Goal: Book appointment/travel/reservation

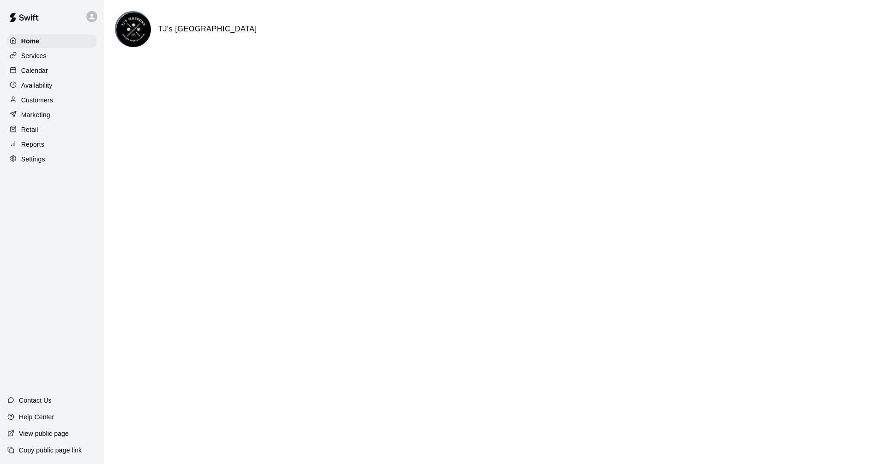
click at [59, 67] on div "Calendar" at bounding box center [51, 71] width 89 height 14
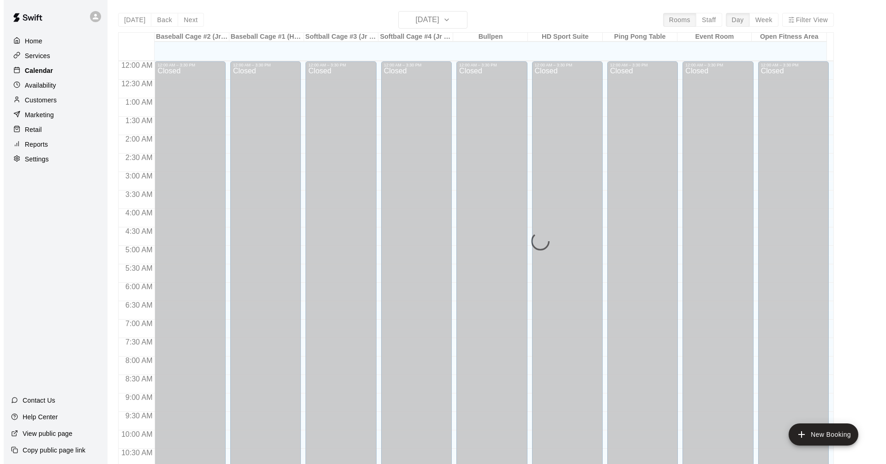
scroll to position [445, 0]
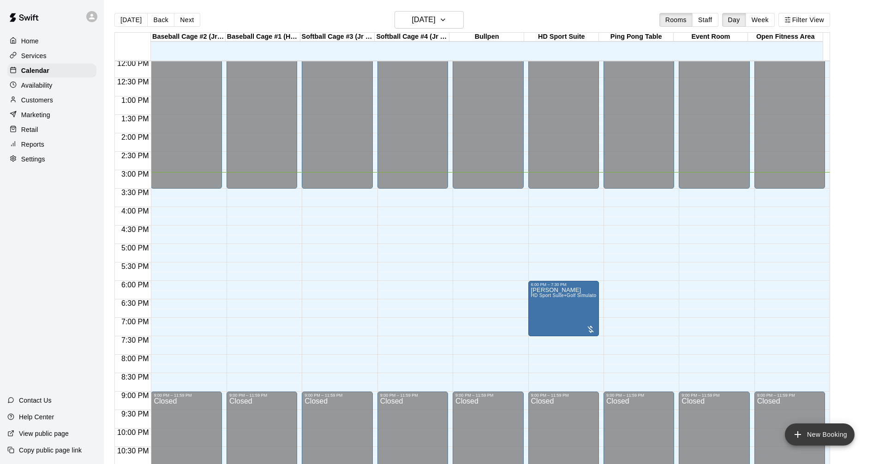
click at [836, 438] on button "New Booking" at bounding box center [820, 434] width 70 height 22
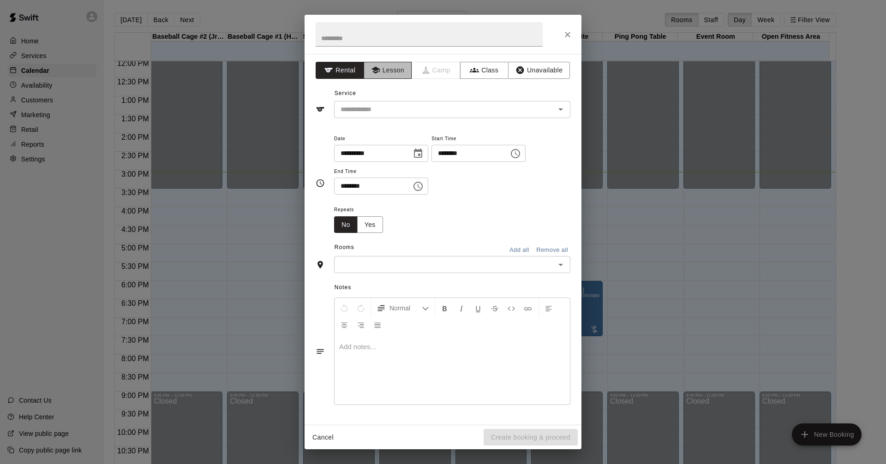
click at [377, 73] on icon "button" at bounding box center [375, 70] width 9 height 9
click at [559, 112] on icon "Open" at bounding box center [560, 109] width 11 height 11
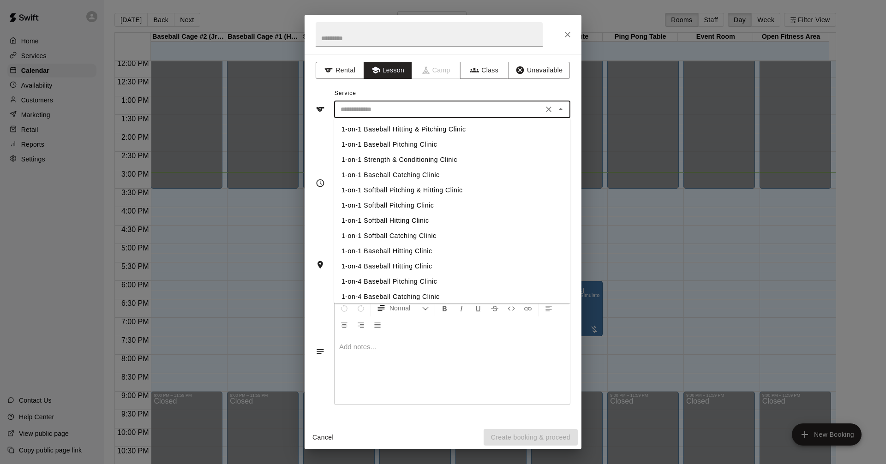
click at [443, 127] on li "1-on-1 Baseball Hitting & Pitching Clinic" at bounding box center [452, 129] width 236 height 15
type input "**********"
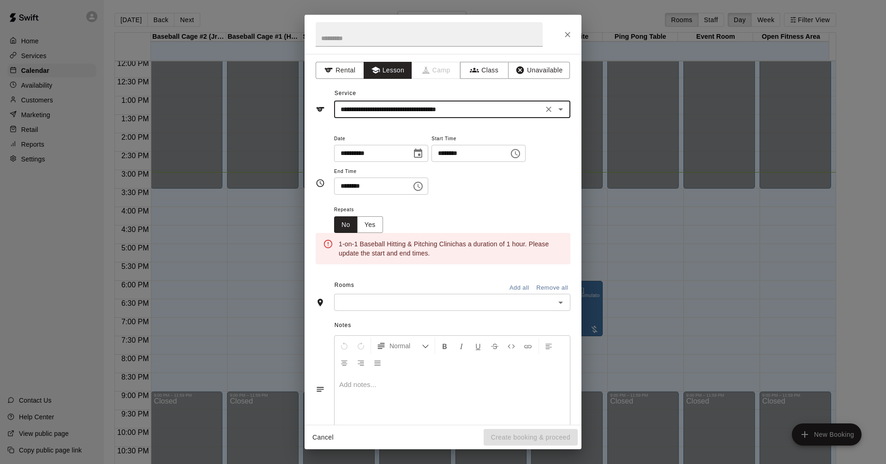
click at [521, 152] on icon "Choose time, selected time is 3:00 PM" at bounding box center [515, 153] width 11 height 11
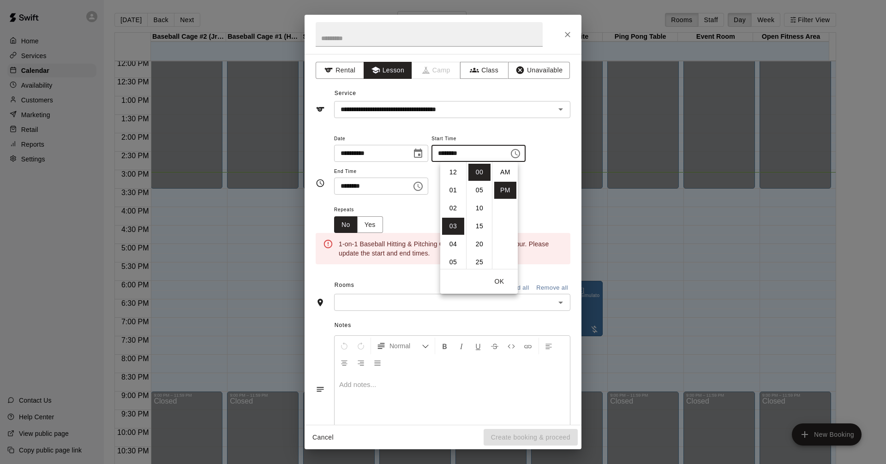
scroll to position [17, 0]
click at [451, 242] on li "07" at bounding box center [453, 244] width 22 height 17
type input "********"
click at [423, 187] on icon "Choose time, selected time is 3:30 PM" at bounding box center [417, 186] width 11 height 11
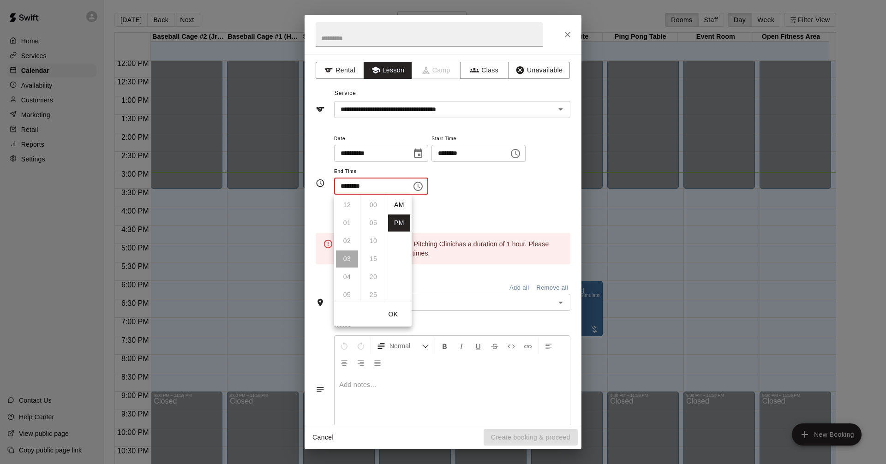
scroll to position [17, 0]
drag, startPoint x: 347, startPoint y: 295, endPoint x: 471, endPoint y: 245, distance: 134.3
click at [347, 295] on li "08" at bounding box center [347, 294] width 22 height 17
type input "********"
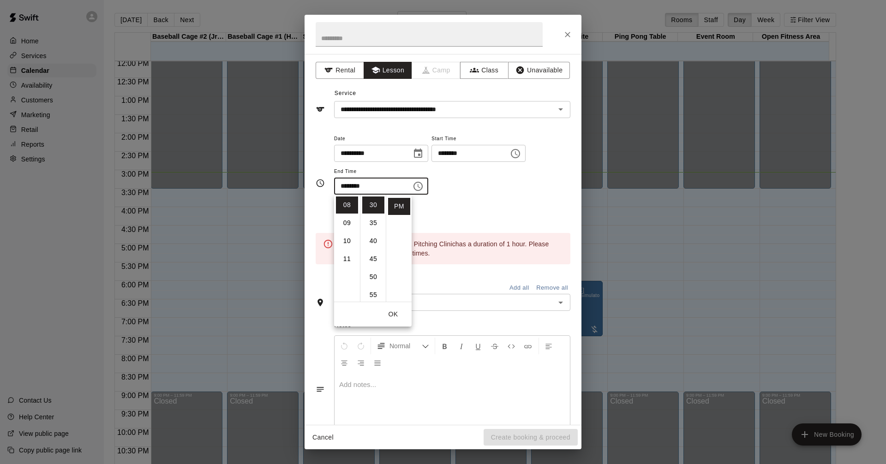
click at [555, 300] on icon "Open" at bounding box center [560, 302] width 11 height 11
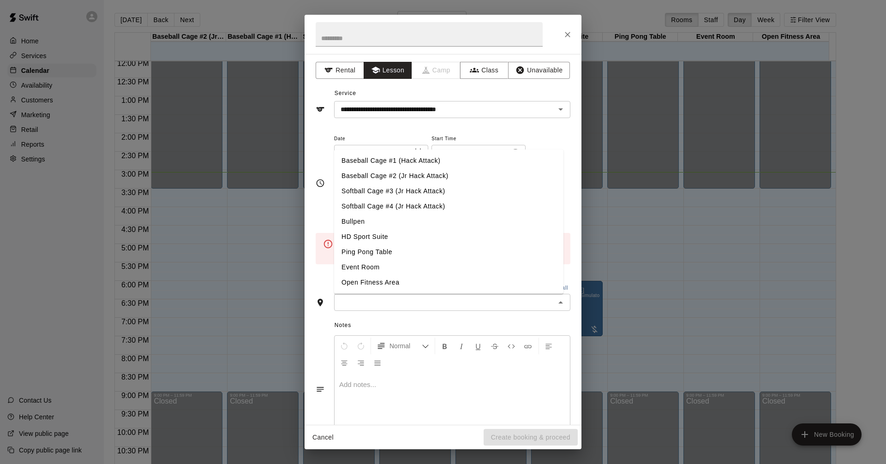
click at [469, 173] on li "Baseball Cage #2 (Jr Hack Attack)" at bounding box center [448, 175] width 229 height 15
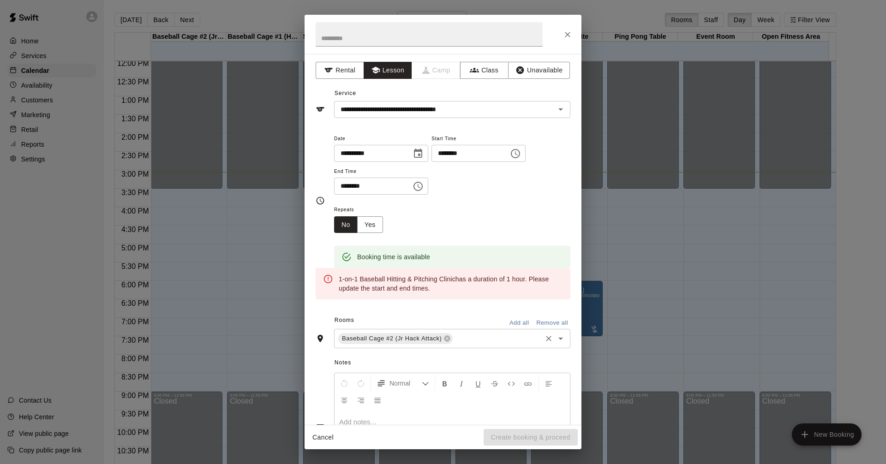
click at [511, 339] on input "text" at bounding box center [497, 339] width 86 height 12
type input "*******"
click at [394, 358] on li "Bullpen" at bounding box center [448, 359] width 229 height 15
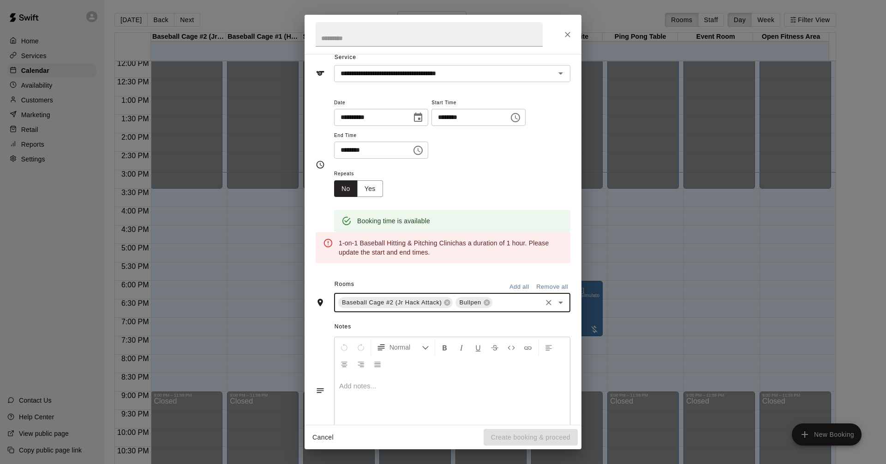
scroll to position [72, 0]
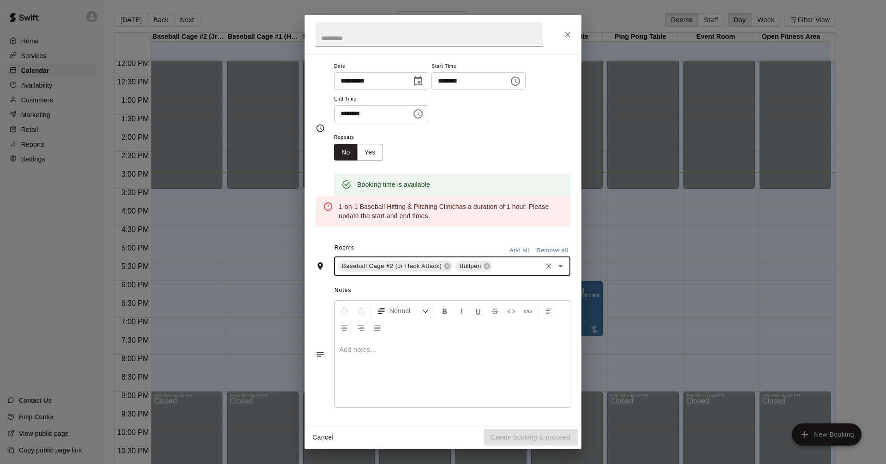
click at [512, 143] on div "Repeats No Yes" at bounding box center [452, 145] width 236 height 29
click at [421, 109] on icon "Choose time, selected time is 8:30 PM" at bounding box center [417, 113] width 11 height 11
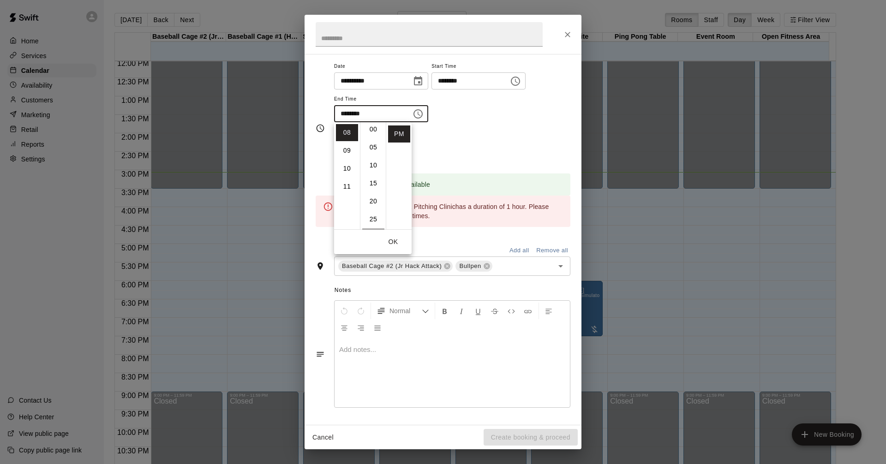
scroll to position [0, 0]
click at [369, 128] on li "00" at bounding box center [373, 132] width 22 height 17
type input "********"
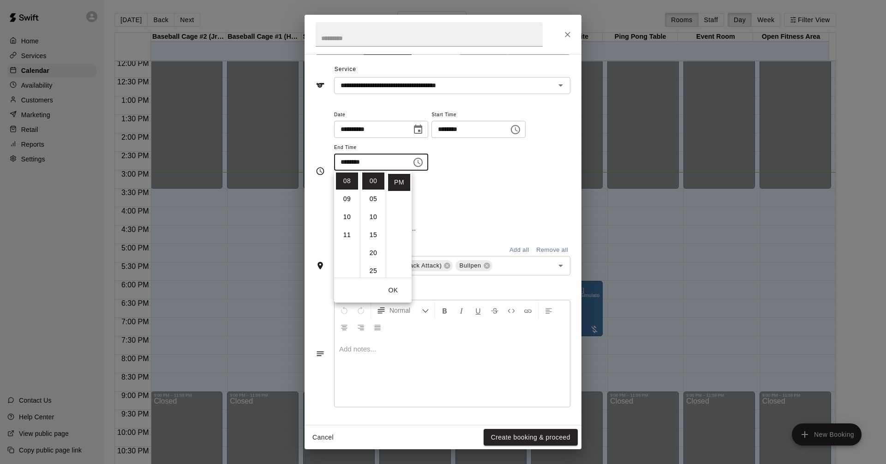
click at [555, 160] on div "**********" at bounding box center [452, 145] width 236 height 72
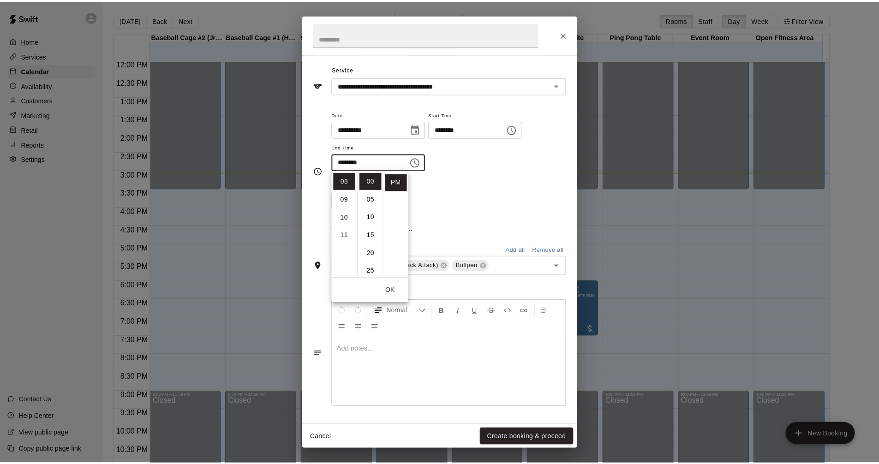
scroll to position [35, 0]
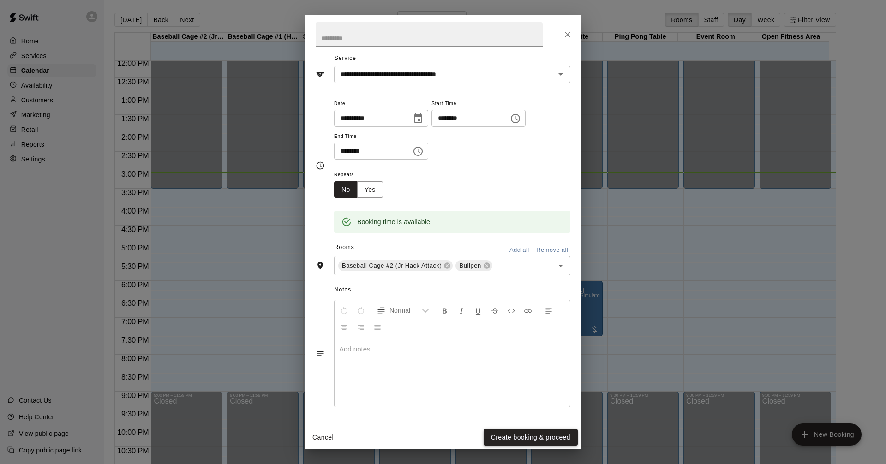
click at [523, 440] on button "Create booking & proceed" at bounding box center [530, 437] width 94 height 17
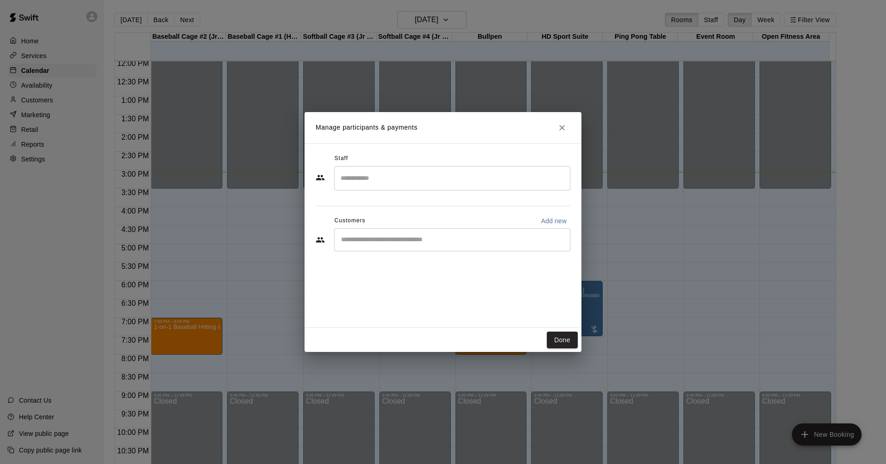
click at [489, 232] on div "​" at bounding box center [452, 239] width 236 height 23
type input "*****"
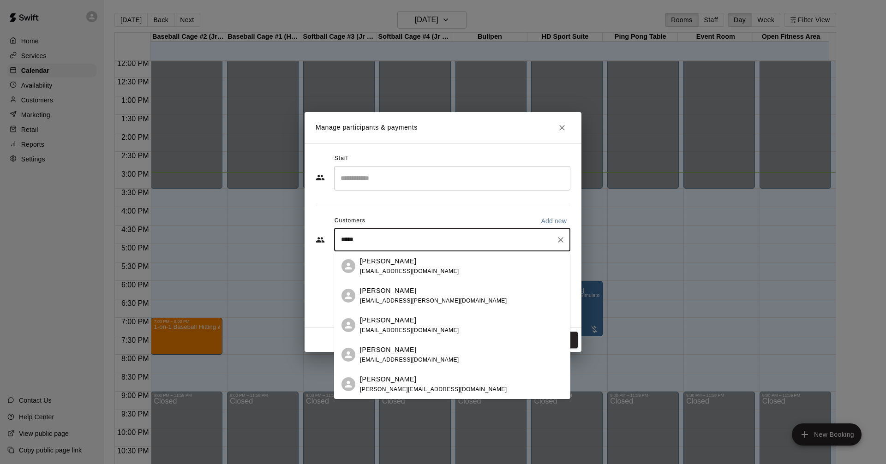
click at [435, 324] on div "[PERSON_NAME] [EMAIL_ADDRESS][DOMAIN_NAME]" at bounding box center [461, 326] width 203 height 20
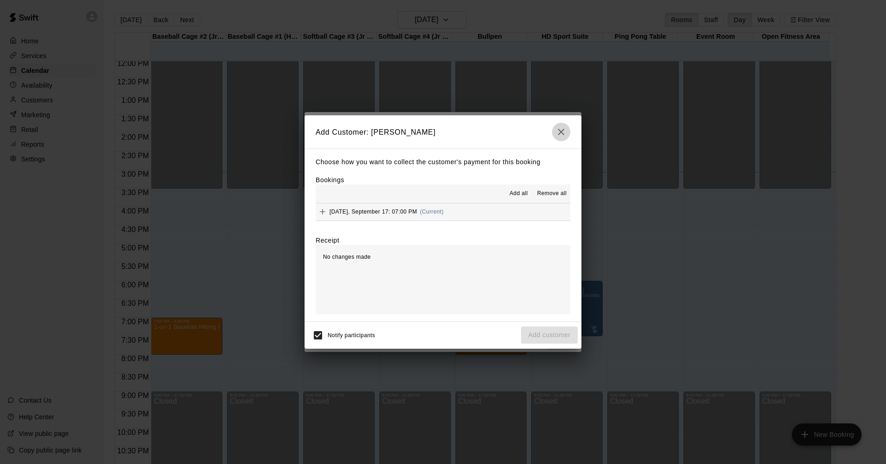
click at [558, 134] on icon "button" at bounding box center [560, 131] width 11 height 11
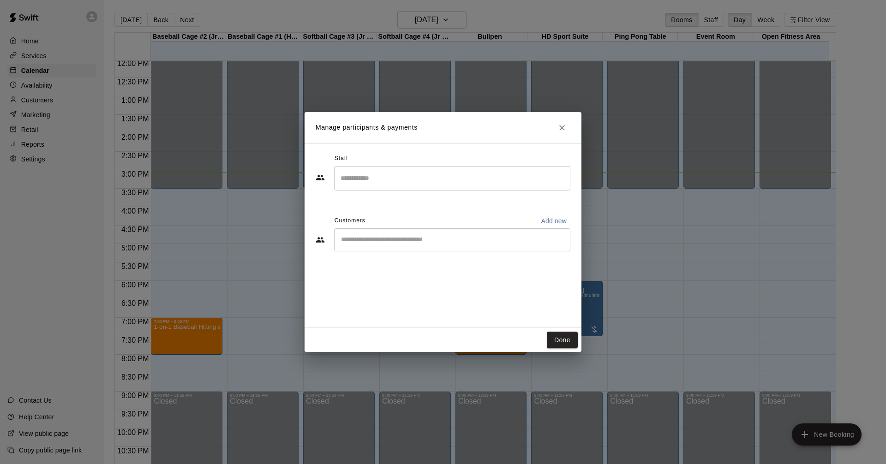
click at [444, 173] on input "Search staff" at bounding box center [452, 178] width 228 height 16
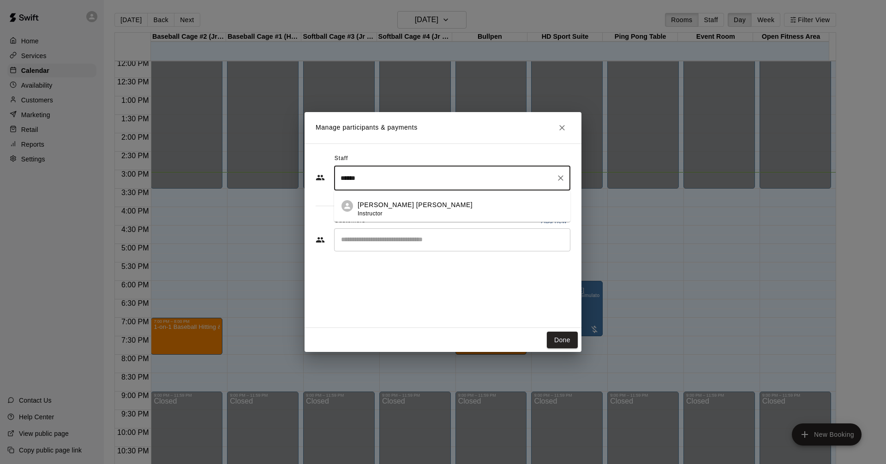
click at [504, 208] on div "[PERSON_NAME] [PERSON_NAME] Instructor" at bounding box center [460, 209] width 205 height 18
click at [417, 245] on div "​" at bounding box center [452, 239] width 236 height 23
type input "******"
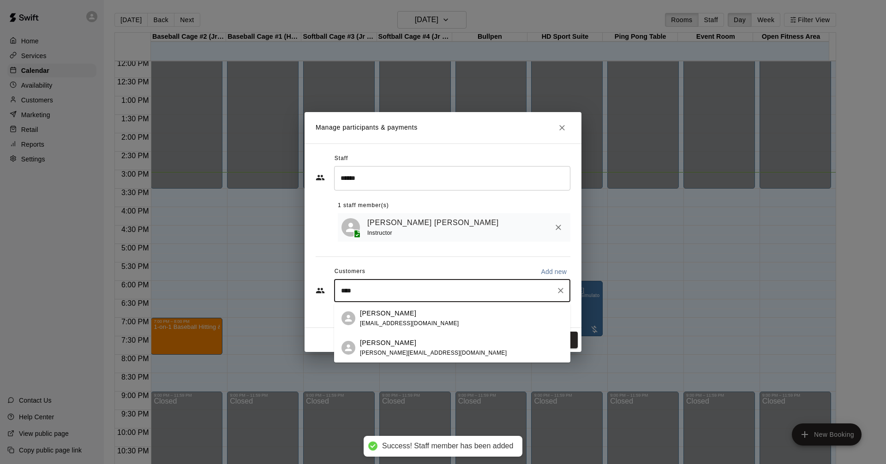
type input "*****"
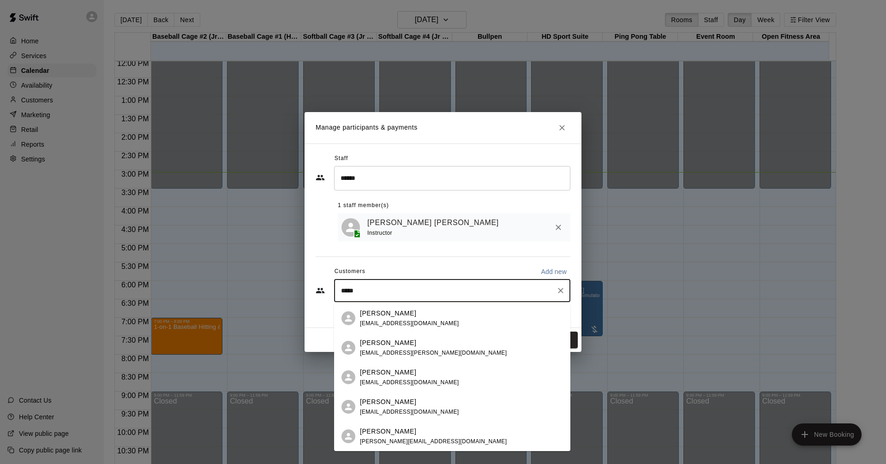
click at [408, 378] on div "[PERSON_NAME] [EMAIL_ADDRESS][DOMAIN_NAME]" at bounding box center [409, 378] width 99 height 20
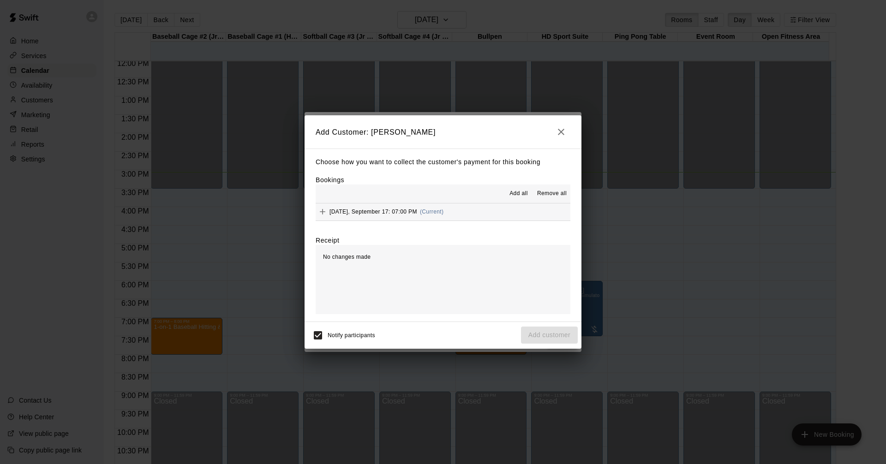
click at [483, 215] on button "[DATE], September 17: 07:00 PM (Current)" at bounding box center [443, 211] width 255 height 17
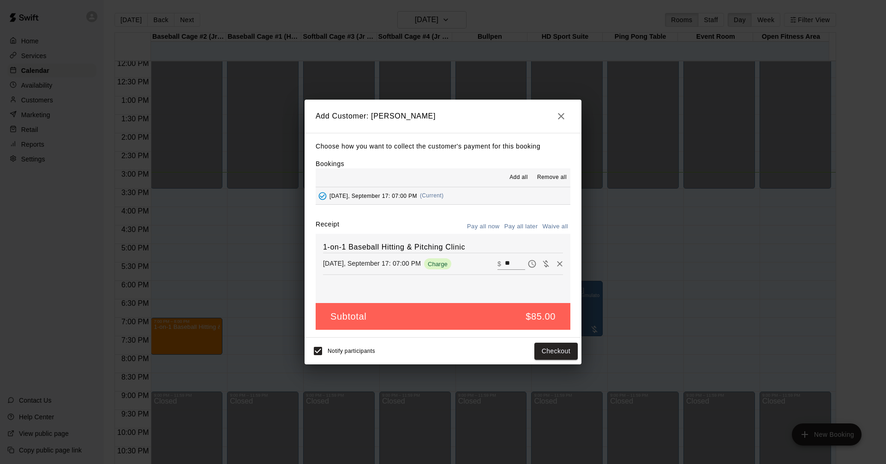
click at [519, 229] on button "Pay all later" at bounding box center [521, 227] width 38 height 14
click at [548, 353] on button "Add customer" at bounding box center [549, 351] width 57 height 17
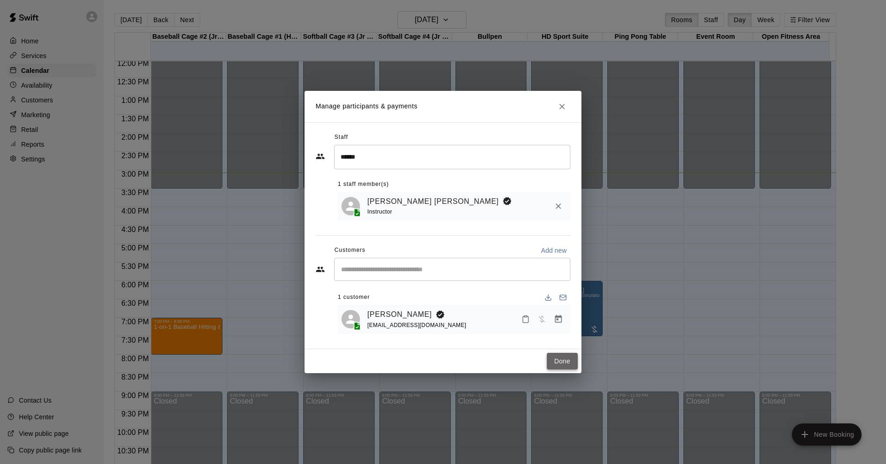
click at [558, 364] on button "Done" at bounding box center [562, 361] width 31 height 17
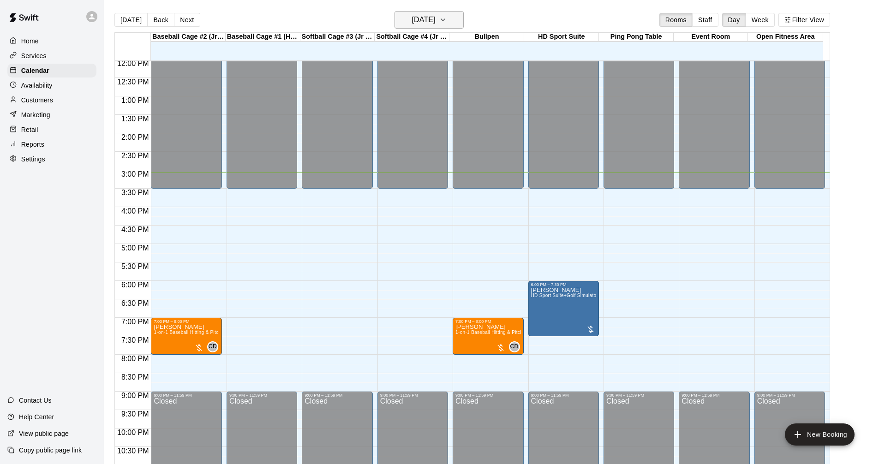
click at [458, 14] on button "[DATE]" at bounding box center [428, 20] width 69 height 18
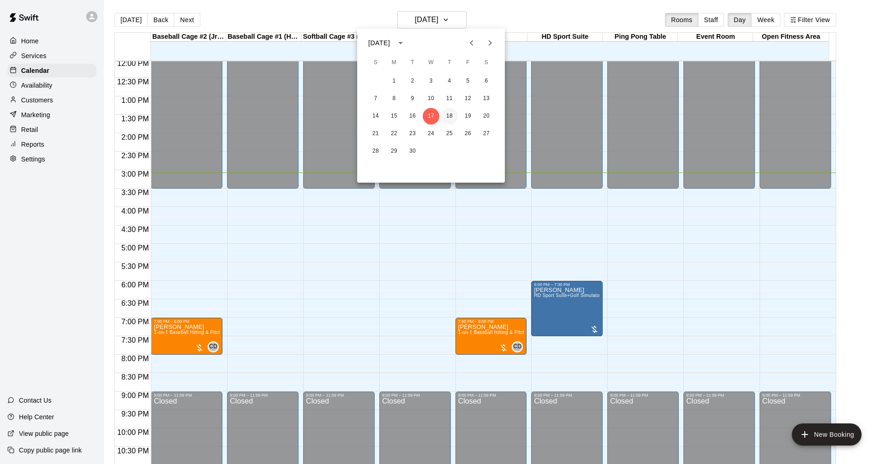
click at [443, 112] on button "18" at bounding box center [449, 116] width 17 height 17
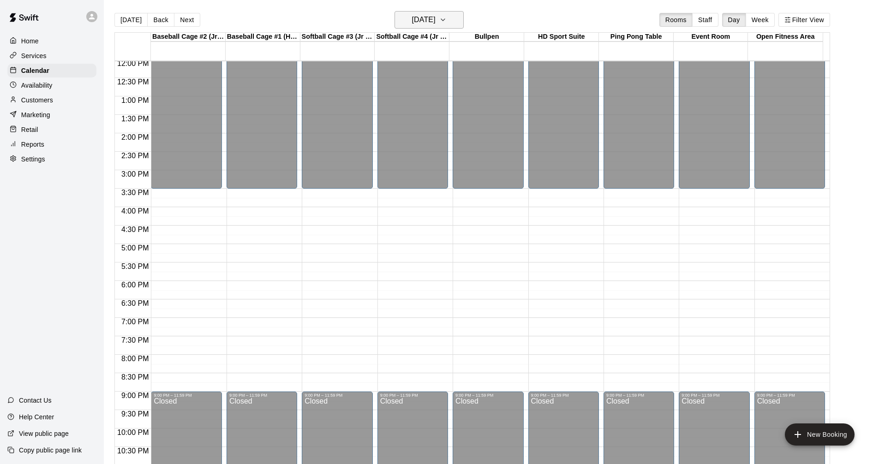
click at [420, 21] on h6 "[DATE]" at bounding box center [424, 19] width 24 height 13
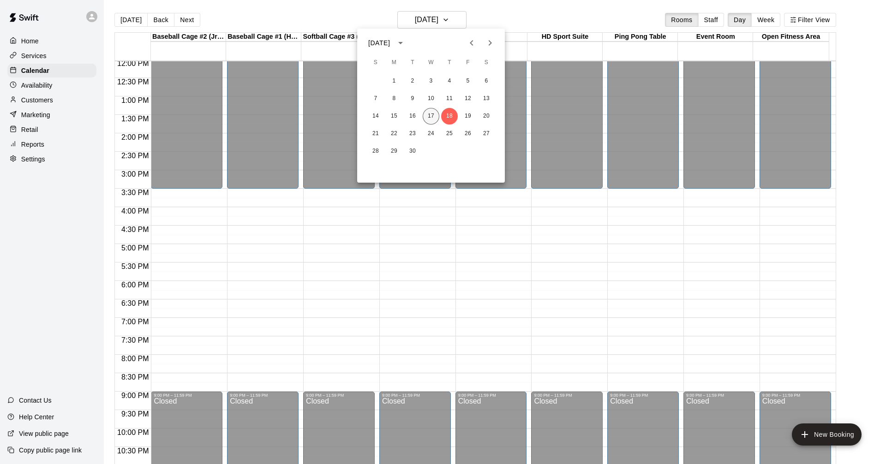
click at [434, 119] on button "17" at bounding box center [431, 116] width 17 height 17
